Goal: Check status: Verify the current state of an ongoing process or item

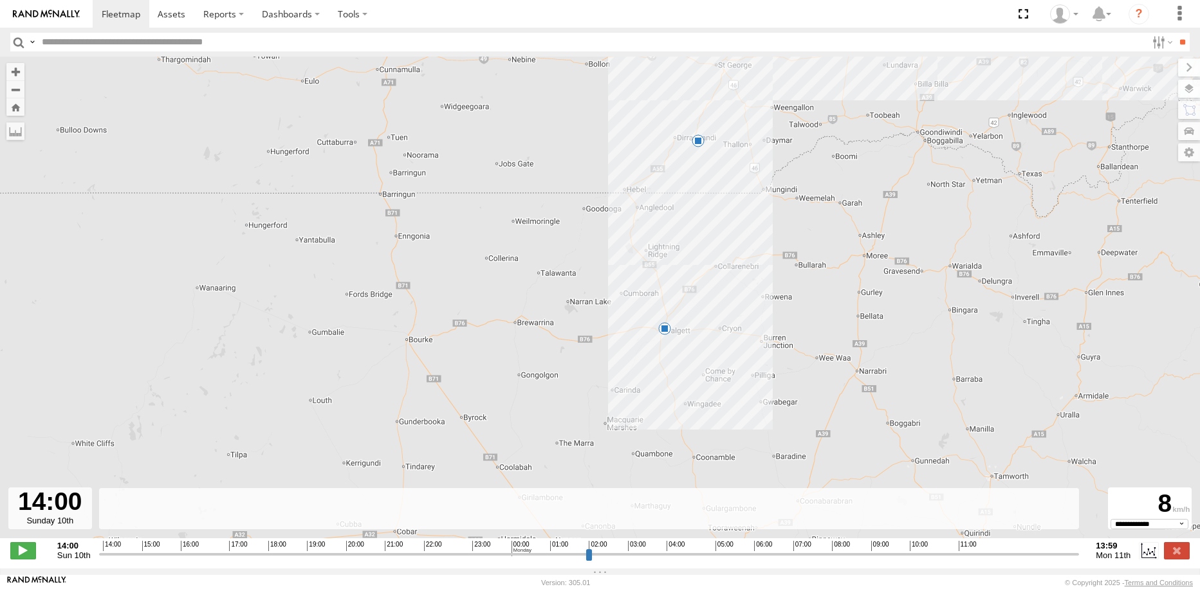
select select "**********"
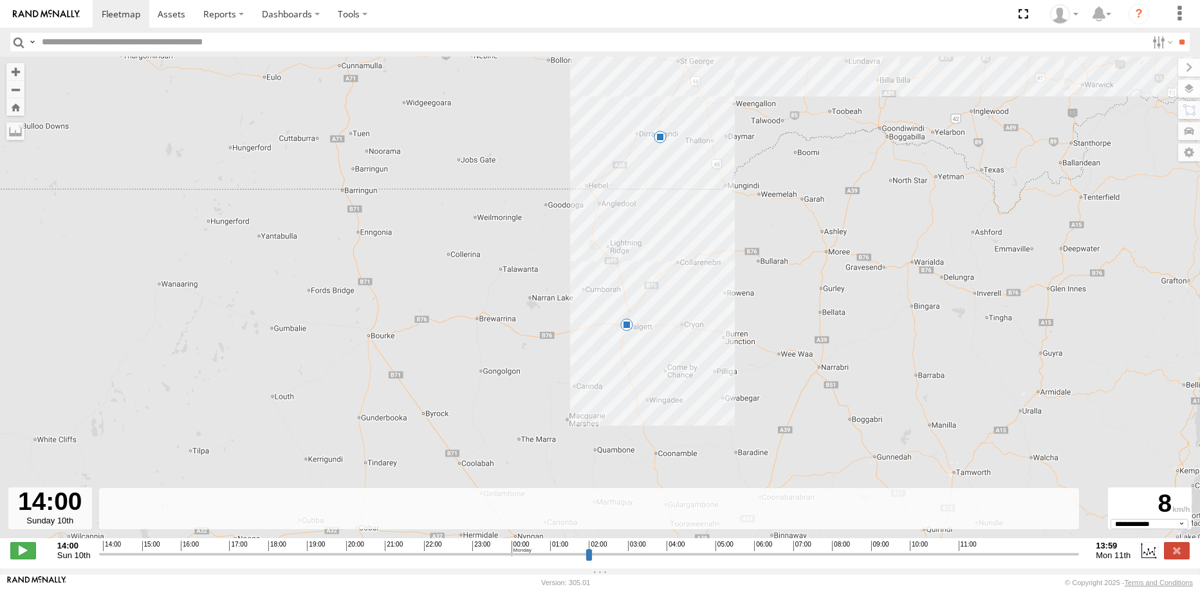
drag, startPoint x: 774, startPoint y: 199, endPoint x: 736, endPoint y: 165, distance: 51.0
click at [736, 165] on div "Kenworth 14:07 Sun 14:29 Sun 20:06 Sun 10:01 Mon 13:39 Mon" at bounding box center [600, 304] width 1200 height 495
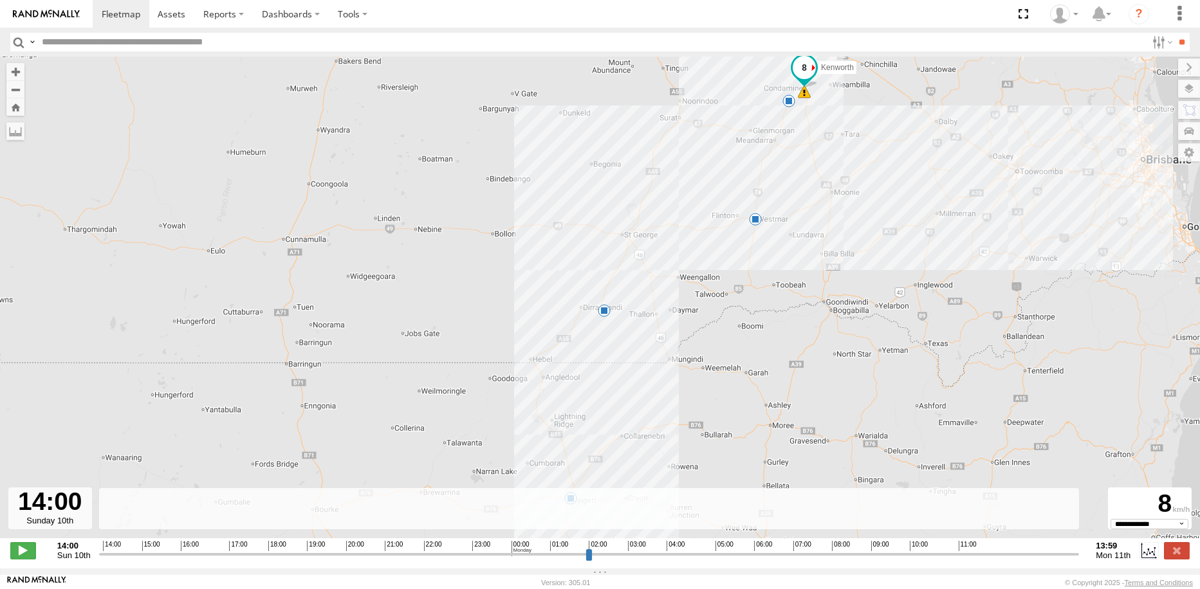
drag, startPoint x: 742, startPoint y: 246, endPoint x: 694, endPoint y: 349, distance: 114.0
click at [694, 349] on div "Kenworth 14:07 Sun 14:29 Sun 20:06 Sun 10:01 Mon 13:39 Mon" at bounding box center [600, 304] width 1200 height 495
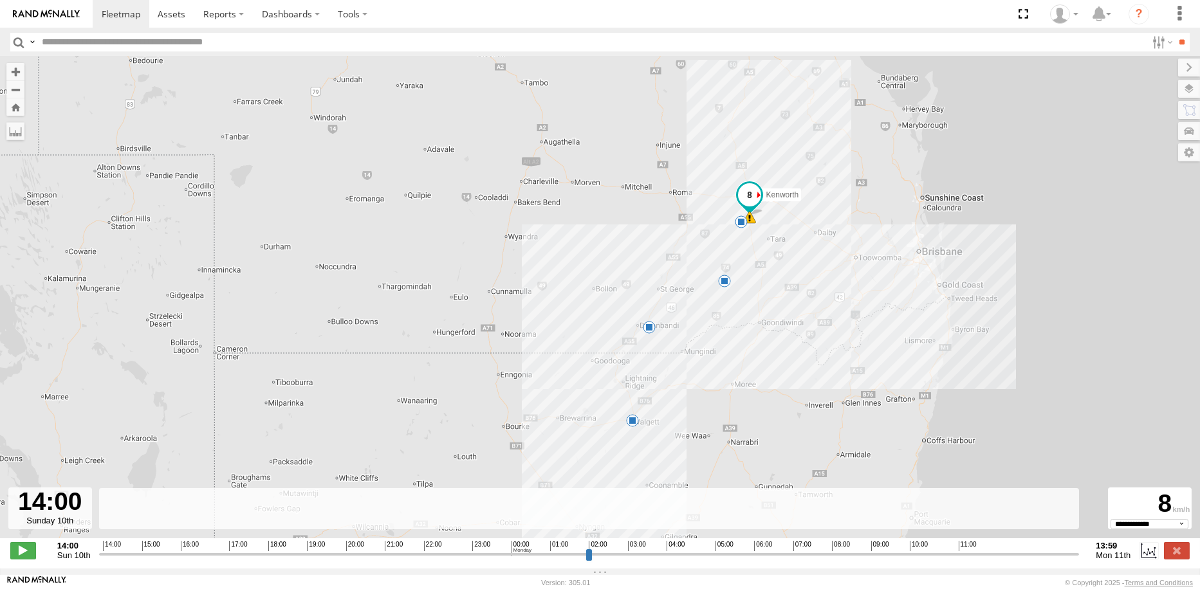
click at [751, 206] on span at bounding box center [748, 195] width 23 height 23
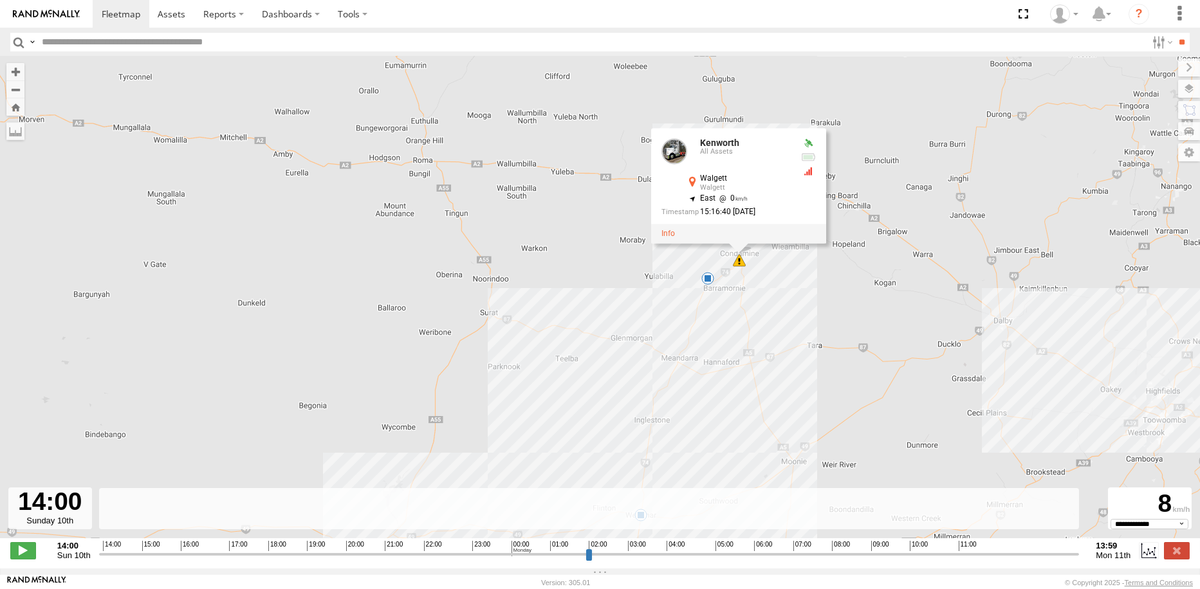
drag, startPoint x: 758, startPoint y: 225, endPoint x: 762, endPoint y: 293, distance: 67.6
click at [762, 293] on div "Kenworth 14:07 Sun 14:29 Sun 20:06 Sun 10:01 Mon 13:39 Mon Kenworth All Assets …" at bounding box center [600, 304] width 1200 height 495
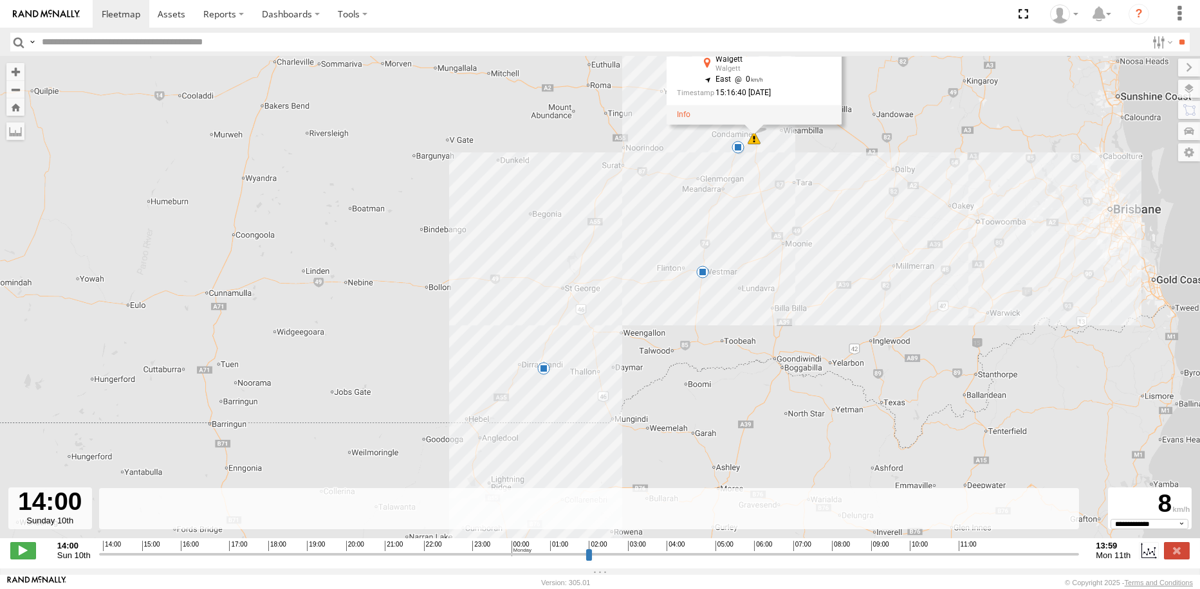
drag, startPoint x: 663, startPoint y: 382, endPoint x: 741, endPoint y: 203, distance: 195.6
click at [741, 203] on div "Kenworth 14:07 Sun 14:29 Sun 20:06 Sun 10:01 Mon 13:39 Mon Kenworth All Assets …" at bounding box center [600, 304] width 1200 height 495
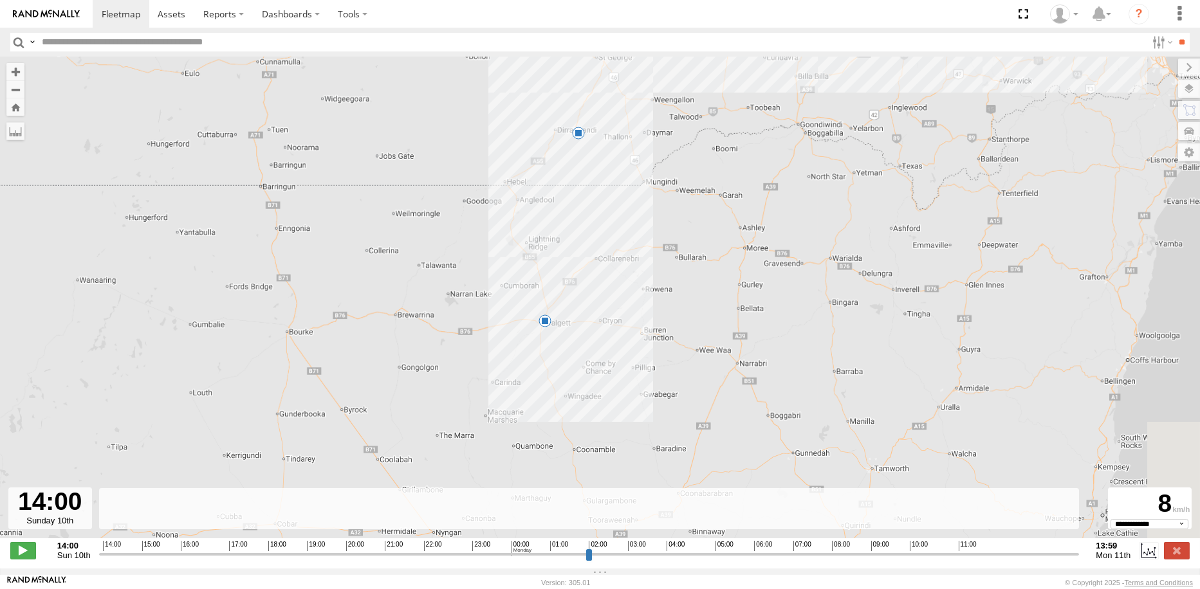
drag, startPoint x: 630, startPoint y: 319, endPoint x: 650, endPoint y: 157, distance: 163.4
click at [650, 157] on div "Kenworth 14:07 Sun 14:29 Sun 20:06 Sun 10:01 Mon 13:39 Mon Kenworth All Assets …" at bounding box center [600, 304] width 1200 height 495
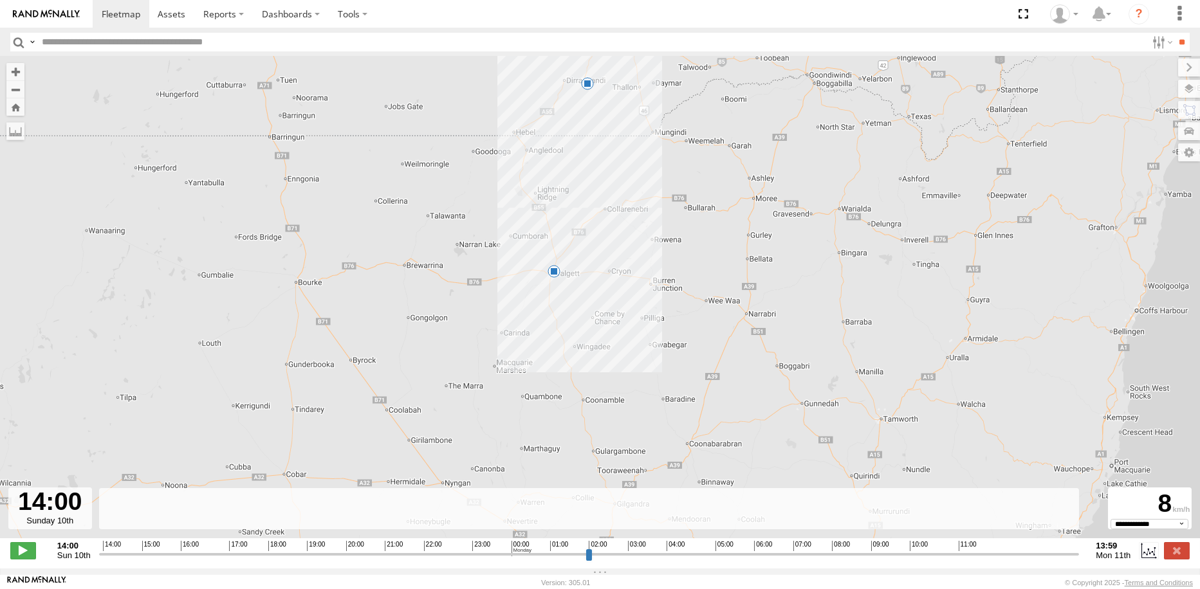
click at [554, 274] on span at bounding box center [553, 271] width 13 height 13
click at [562, 298] on div "Kenworth 14:07 Sun 14:29 Sun 20:06 Sun 10:01 Mon 13:39 Mon 13:39 [DATE] 13:47 […" at bounding box center [600, 304] width 1200 height 495
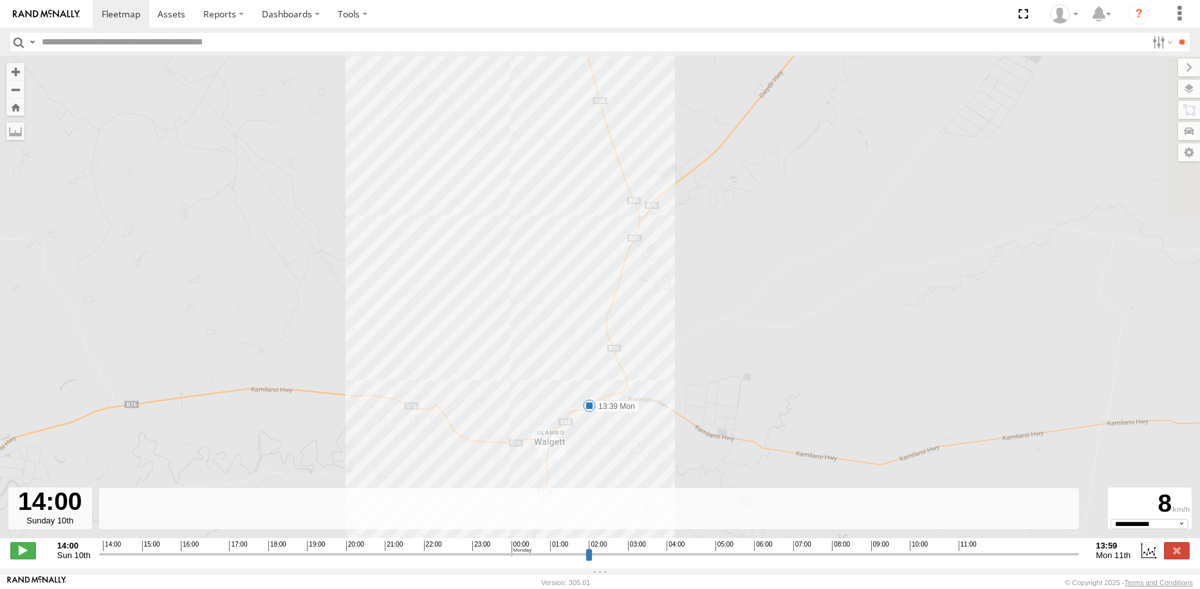
drag, startPoint x: 685, startPoint y: 417, endPoint x: 691, endPoint y: 383, distance: 34.1
click at [688, 430] on div "Kenworth 14:07 Sun 14:29 Sun 20:06 Sun 10:01 Mon 13:39 Mon" at bounding box center [600, 304] width 1200 height 495
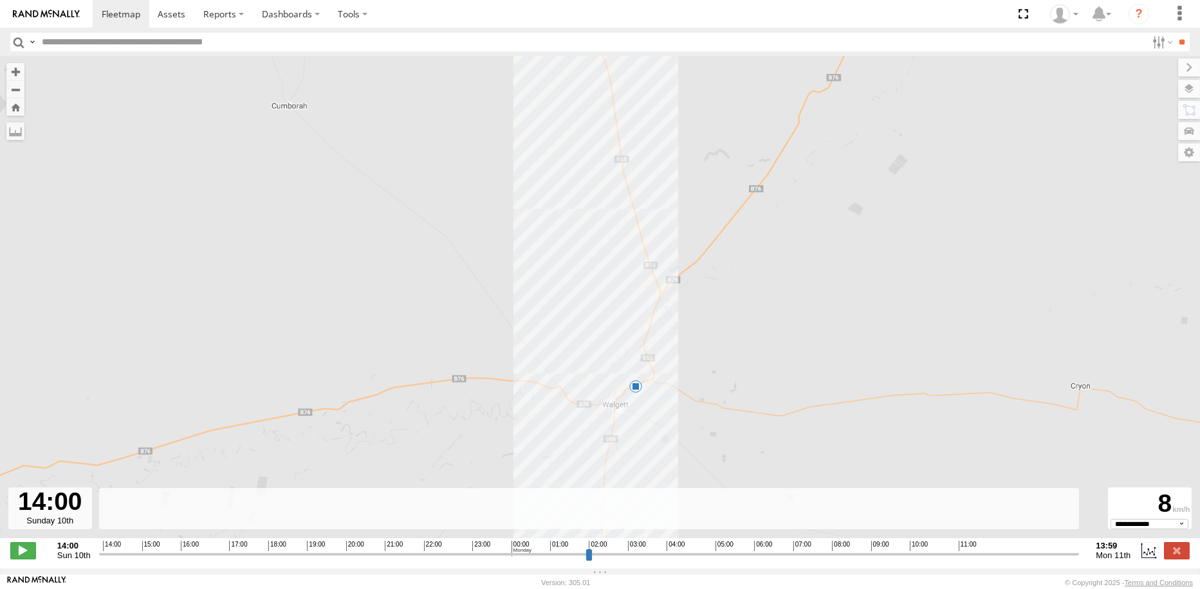
drag, startPoint x: 754, startPoint y: 437, endPoint x: 748, endPoint y: 442, distance: 7.3
click at [748, 442] on div "Kenworth 14:07 Sun 14:29 Sun 20:06 Sun 10:01 Mon 13:39 Mon" at bounding box center [600, 304] width 1200 height 495
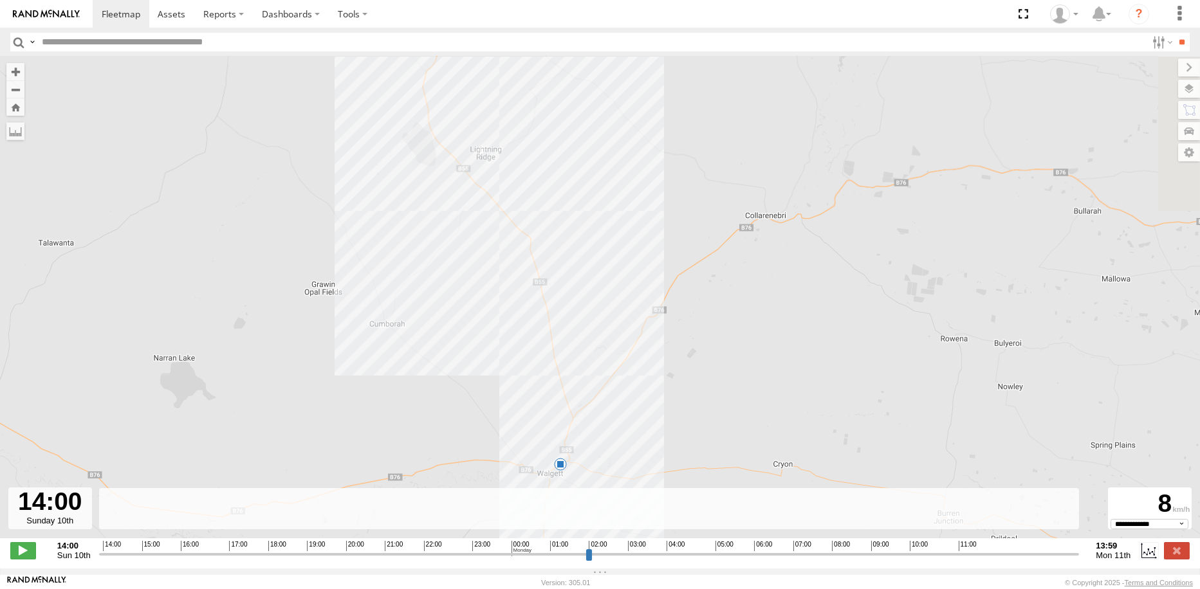
drag, startPoint x: 787, startPoint y: 336, endPoint x: 721, endPoint y: 446, distance: 128.4
click at [721, 446] on div "Kenworth 14:07 Sun 14:29 Sun 20:06 Sun 10:01 Mon 13:39 Mon" at bounding box center [600, 304] width 1200 height 495
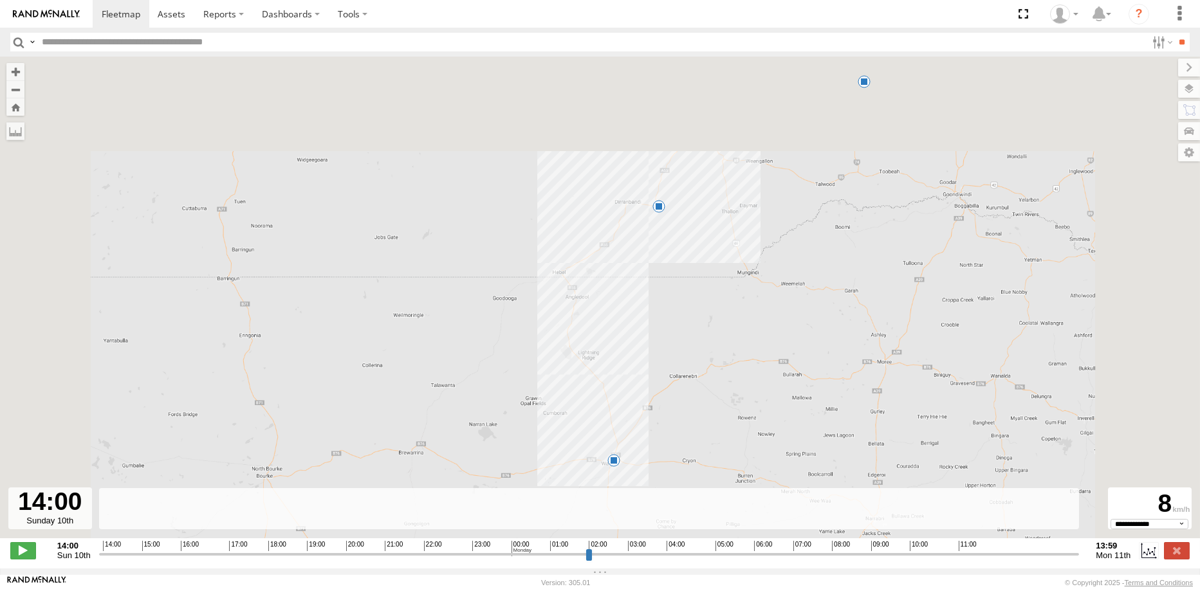
drag, startPoint x: 725, startPoint y: 397, endPoint x: 681, endPoint y: 423, distance: 51.1
click at [679, 425] on div "Kenworth 14:07 Sun 14:29 Sun 20:06 Sun 10:01 Mon 13:39 Mon" at bounding box center [600, 304] width 1200 height 495
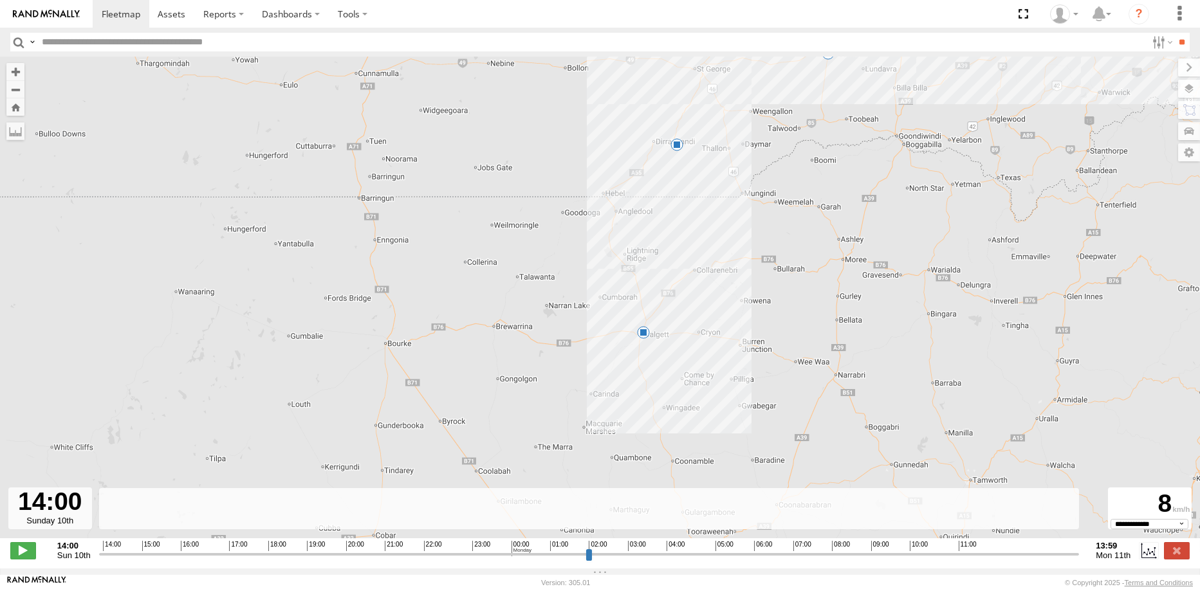
drag, startPoint x: 681, startPoint y: 403, endPoint x: 697, endPoint y: 289, distance: 114.3
click at [697, 289] on div "Kenworth 14:07 Sun 14:29 Sun 20:06 Sun 10:01 Mon 13:39 Mon" at bounding box center [600, 304] width 1200 height 495
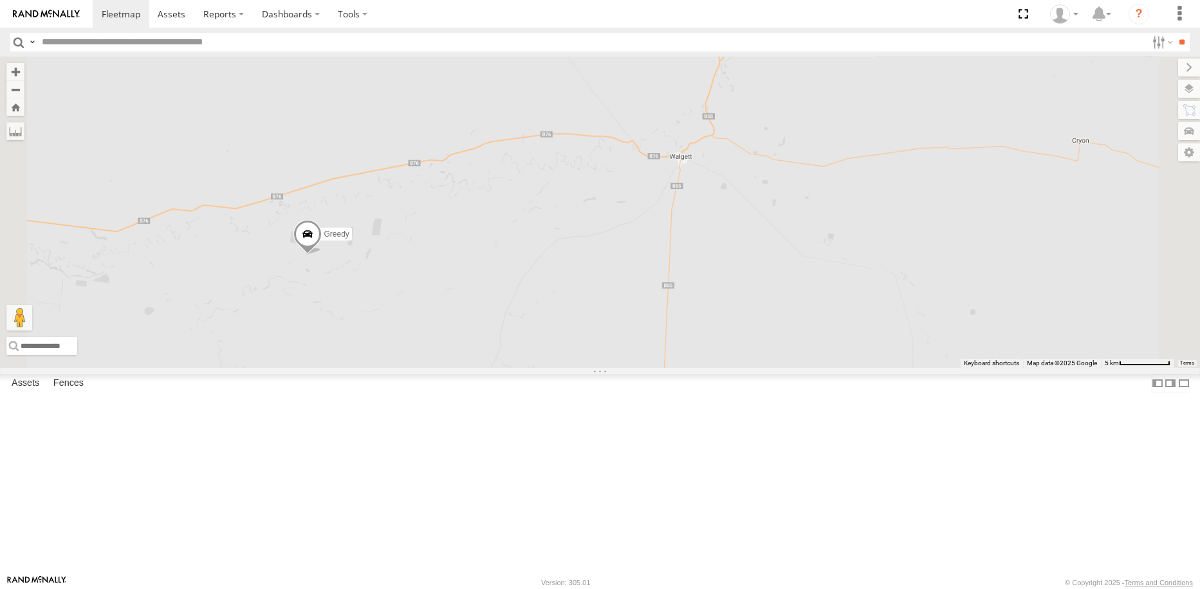
drag, startPoint x: 789, startPoint y: 136, endPoint x: 762, endPoint y: 292, distance: 158.6
click at [762, 292] on div "Greedy" at bounding box center [600, 212] width 1200 height 311
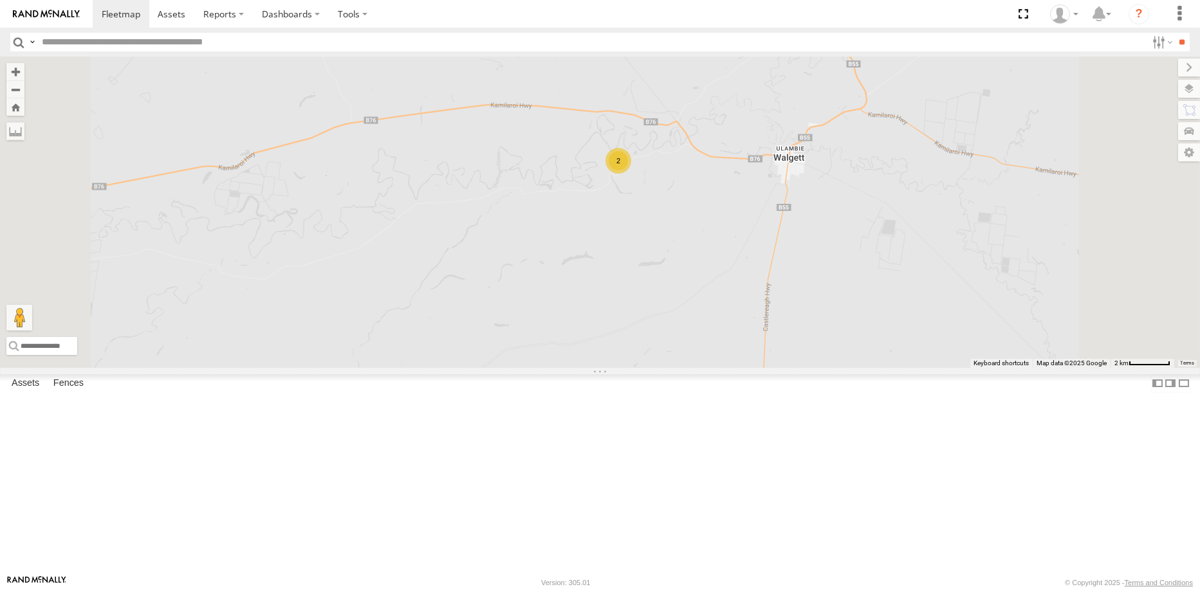
click at [631, 174] on div "2" at bounding box center [618, 161] width 26 height 26
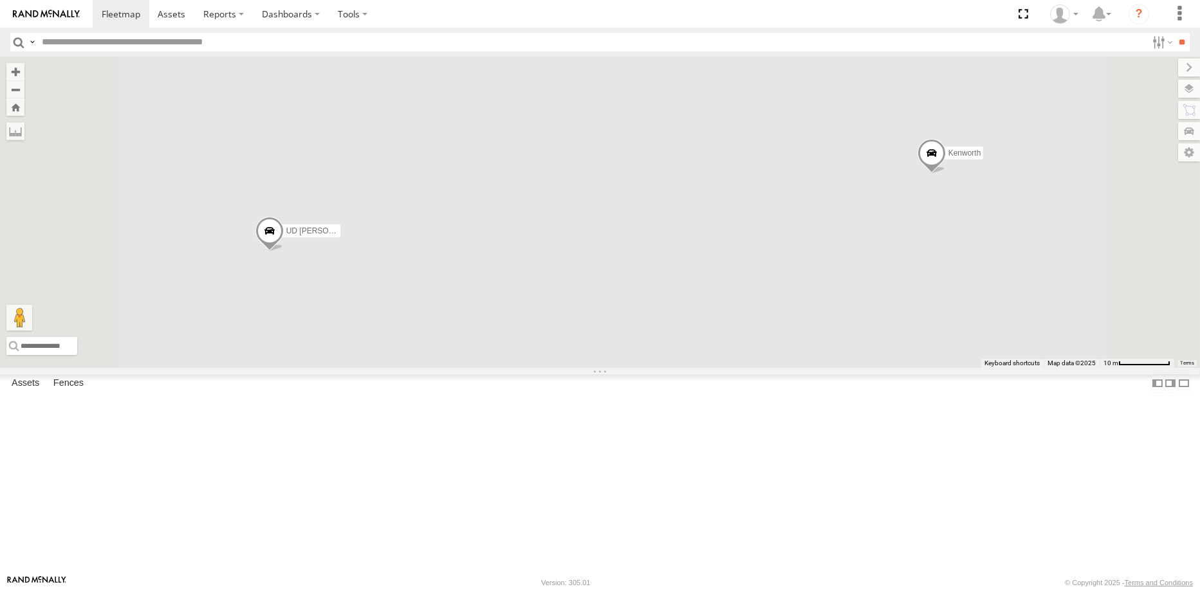
click at [945, 174] on span at bounding box center [931, 156] width 28 height 35
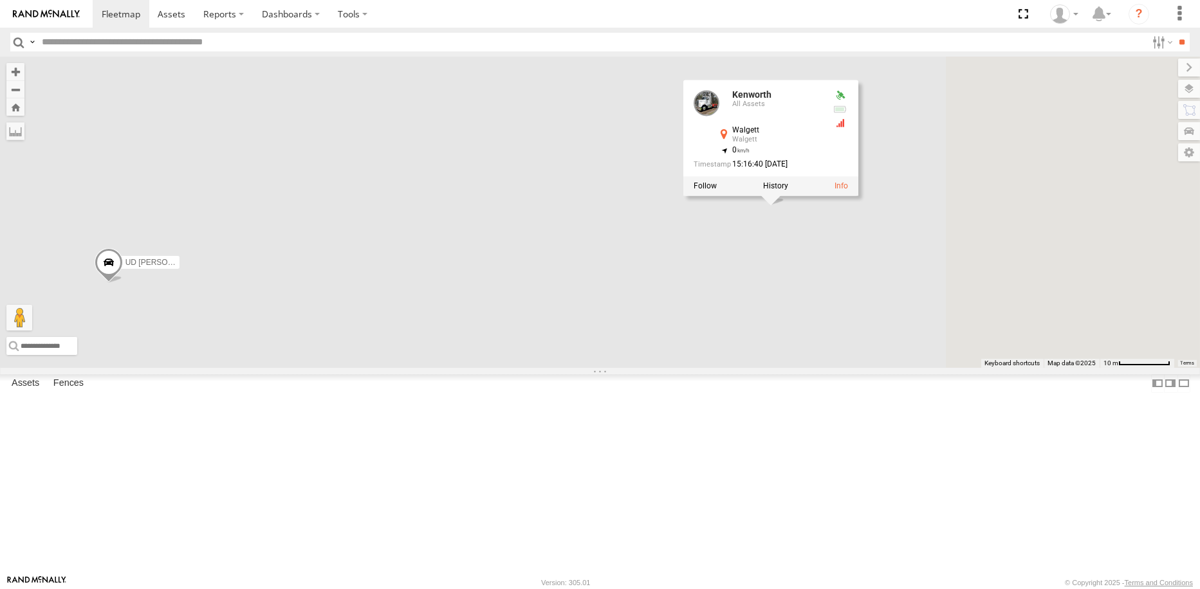
drag, startPoint x: 1062, startPoint y: 334, endPoint x: 646, endPoint y: 372, distance: 417.2
click at [644, 367] on div "Greedy UD Glen Kenworth Kenworth All Assets Walgett Walgett -30.02285 , 148.027…" at bounding box center [600, 212] width 1200 height 311
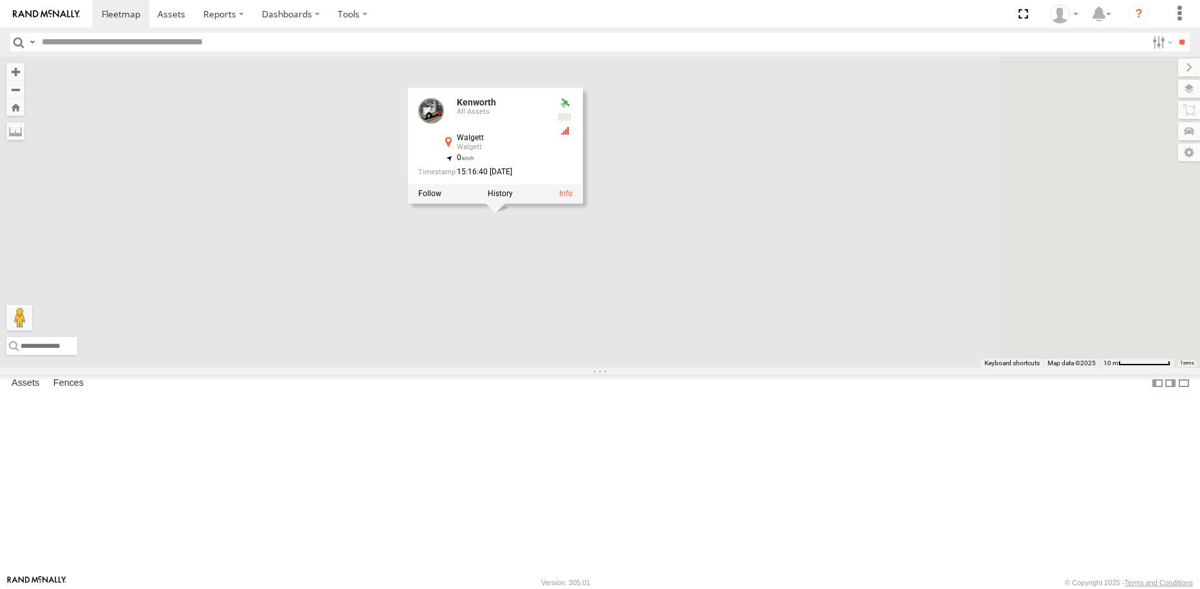
click at [648, 367] on div "Greedy UD Glen Kenworth Kenworth All Assets Walgett Walgett -30.02285 , 148.027…" at bounding box center [600, 212] width 1200 height 311
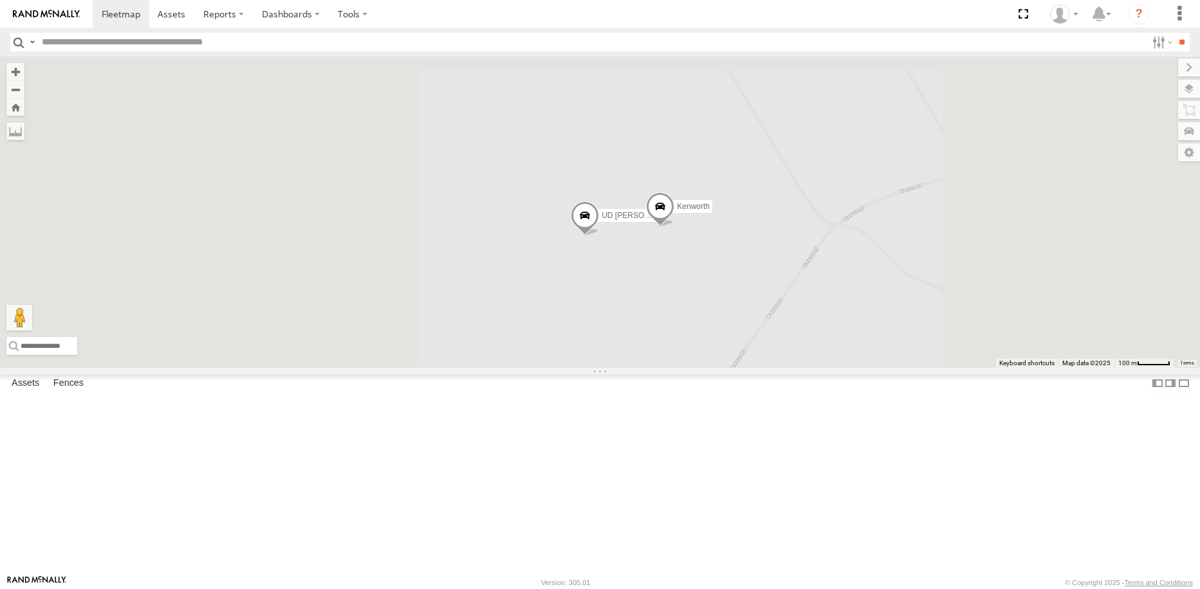
drag, startPoint x: 585, startPoint y: 387, endPoint x: 792, endPoint y: 342, distance: 212.1
click at [792, 342] on div "Greedy UD Glen Kenworth" at bounding box center [600, 212] width 1200 height 311
drag, startPoint x: 928, startPoint y: 372, endPoint x: 810, endPoint y: 389, distance: 118.3
click at [810, 367] on div "Greedy UD Glen Kenworth" at bounding box center [600, 212] width 1200 height 311
drag, startPoint x: 918, startPoint y: 407, endPoint x: 786, endPoint y: 417, distance: 132.3
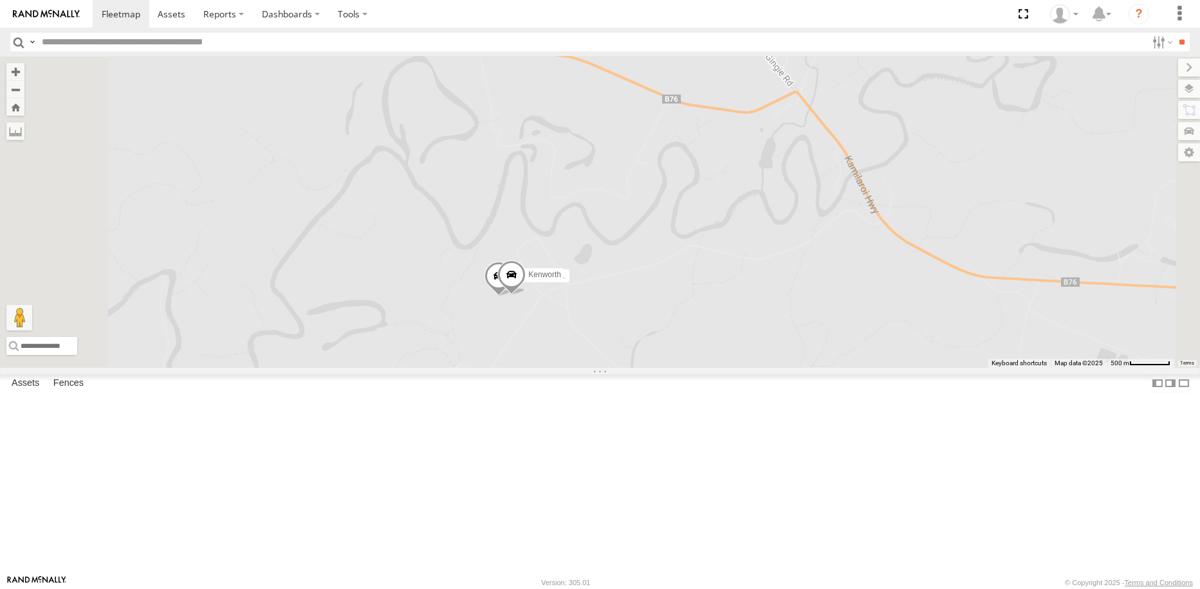
click at [786, 367] on div "Greedy UD Glen Kenworth" at bounding box center [600, 212] width 1200 height 311
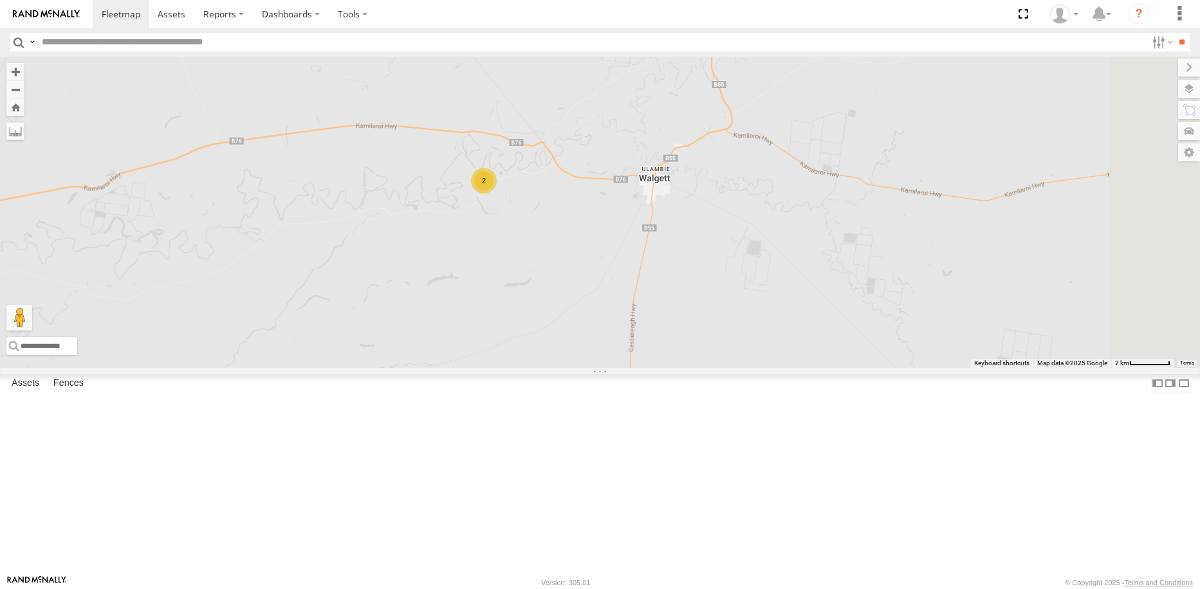
drag, startPoint x: 896, startPoint y: 504, endPoint x: 746, endPoint y: 352, distance: 213.3
click at [746, 352] on div "Greedy 2" at bounding box center [600, 212] width 1200 height 311
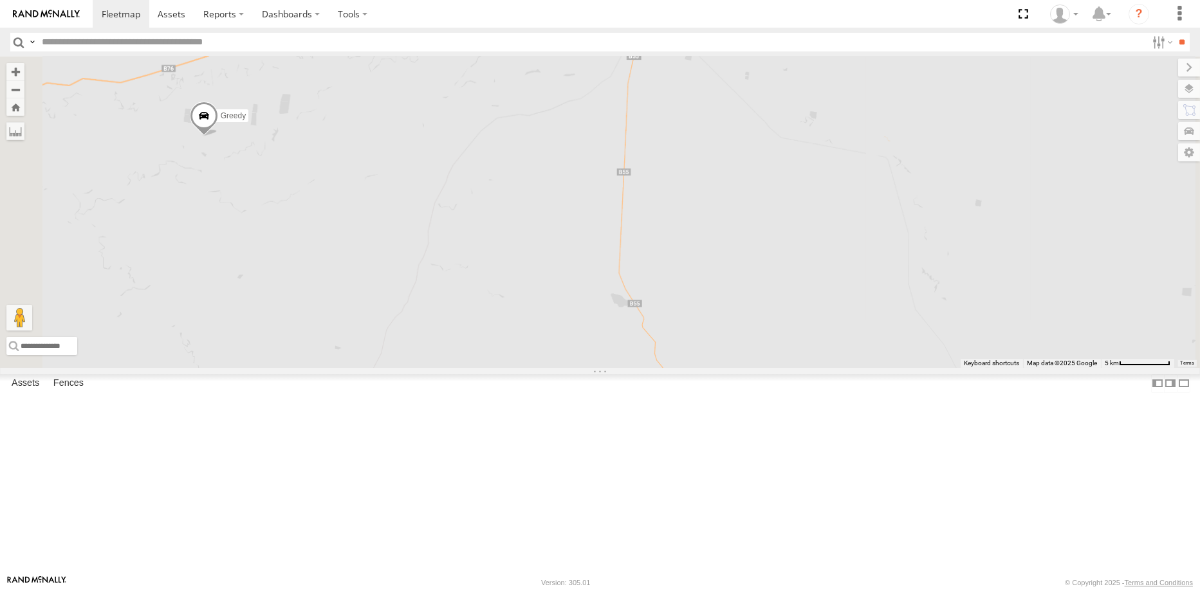
drag, startPoint x: 766, startPoint y: 455, endPoint x: 783, endPoint y: 223, distance: 233.5
click at [783, 223] on div "Greedy" at bounding box center [600, 212] width 1200 height 311
drag, startPoint x: 744, startPoint y: 261, endPoint x: 682, endPoint y: 154, distance: 123.9
click at [661, 118] on div "Greedy 2" at bounding box center [600, 212] width 1200 height 311
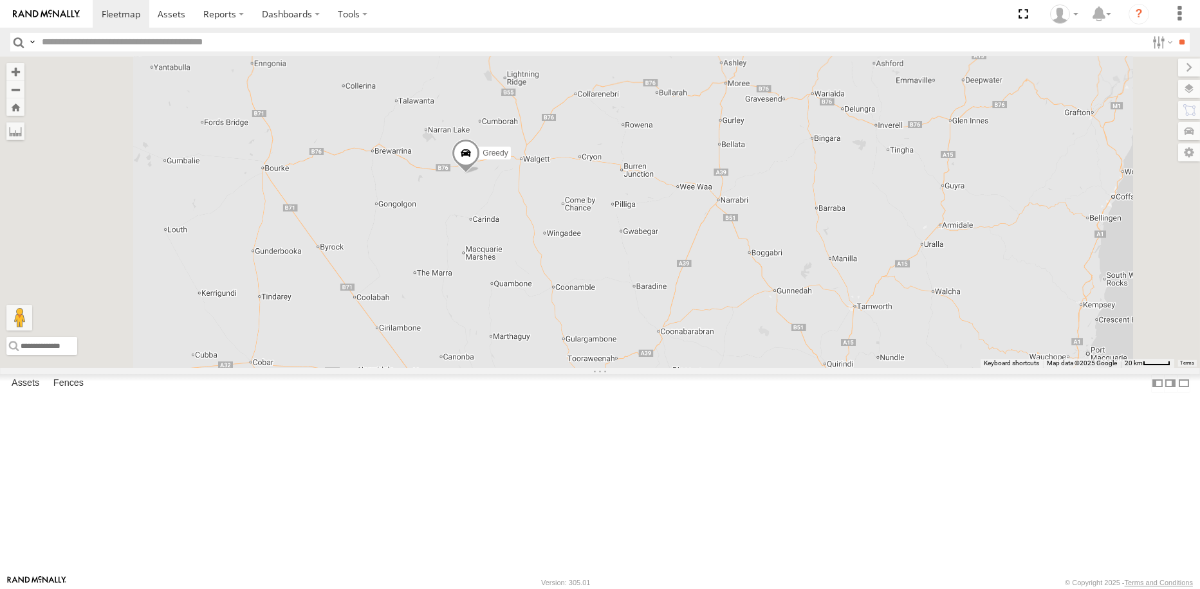
drag, startPoint x: 695, startPoint y: 241, endPoint x: 699, endPoint y: 331, distance: 90.1
click at [699, 331] on div "Greedy" at bounding box center [600, 212] width 1200 height 311
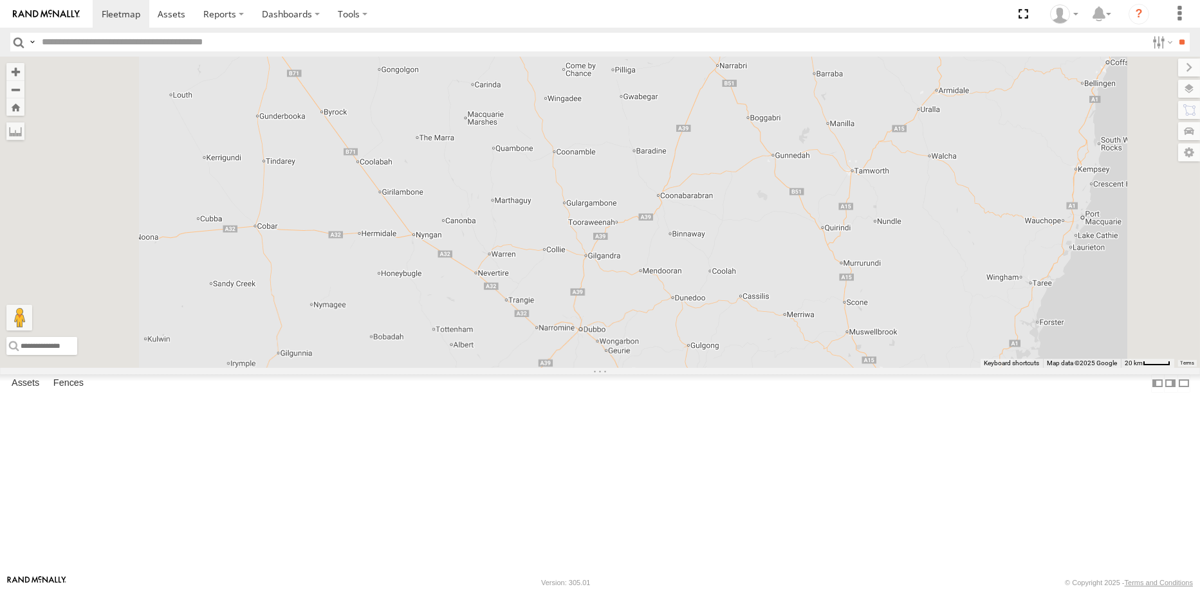
drag, startPoint x: 736, startPoint y: 381, endPoint x: 736, endPoint y: 246, distance: 135.7
click at [736, 246] on div "Greedy 2" at bounding box center [600, 212] width 1200 height 311
